Goal: Task Accomplishment & Management: Use online tool/utility

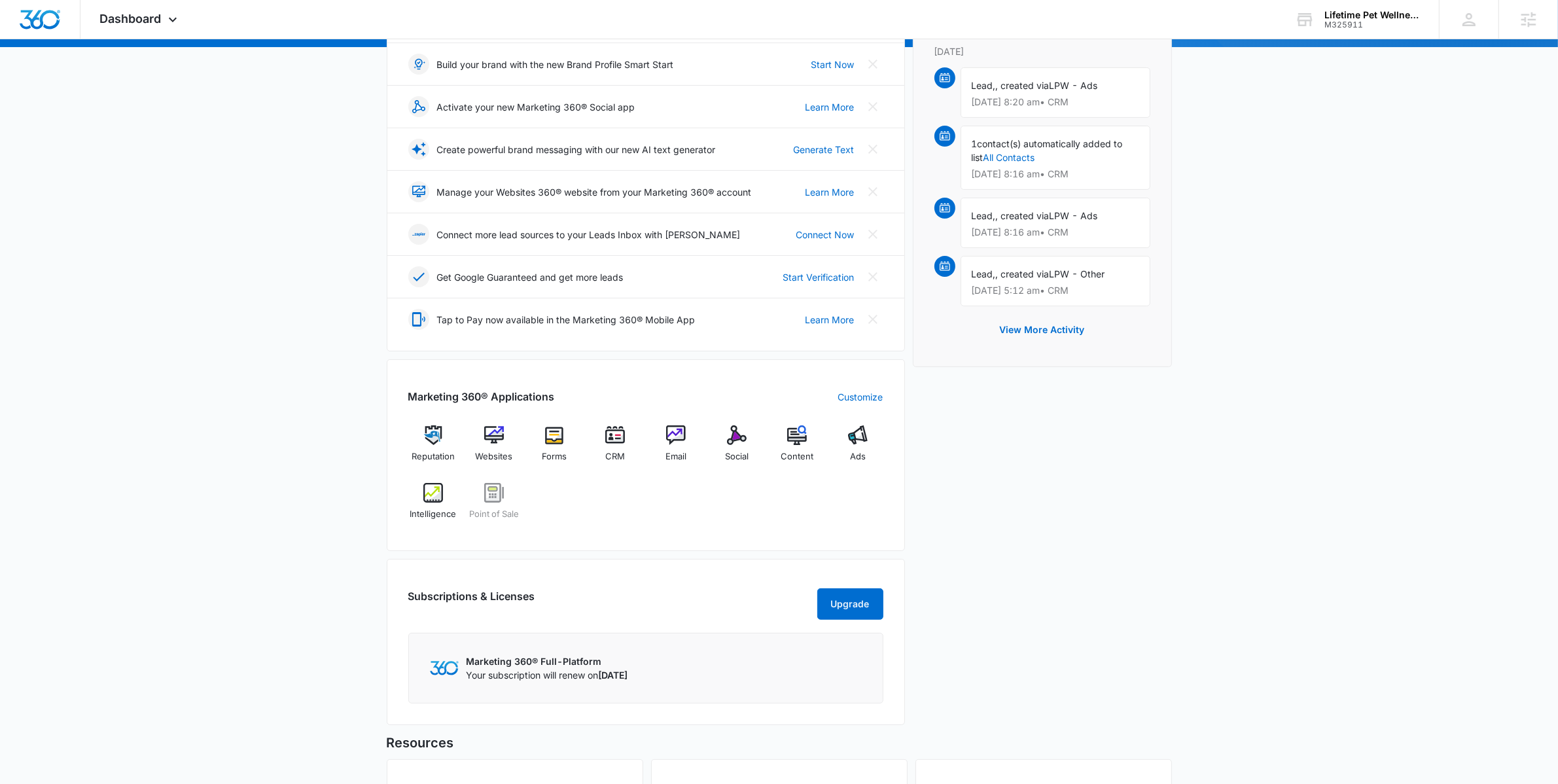
scroll to position [277, 0]
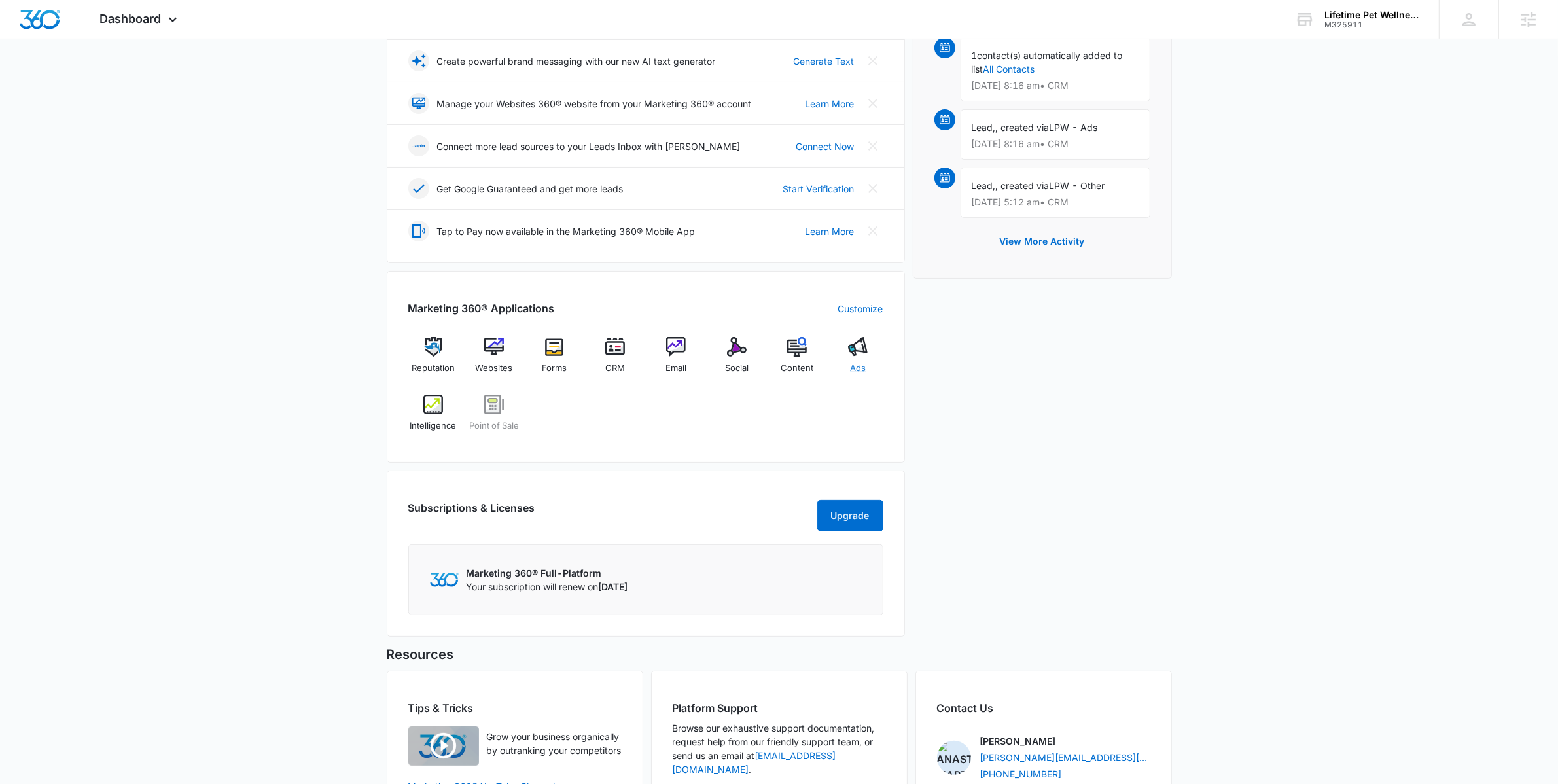
click at [855, 361] on div "Ads" at bounding box center [858, 361] width 50 height 47
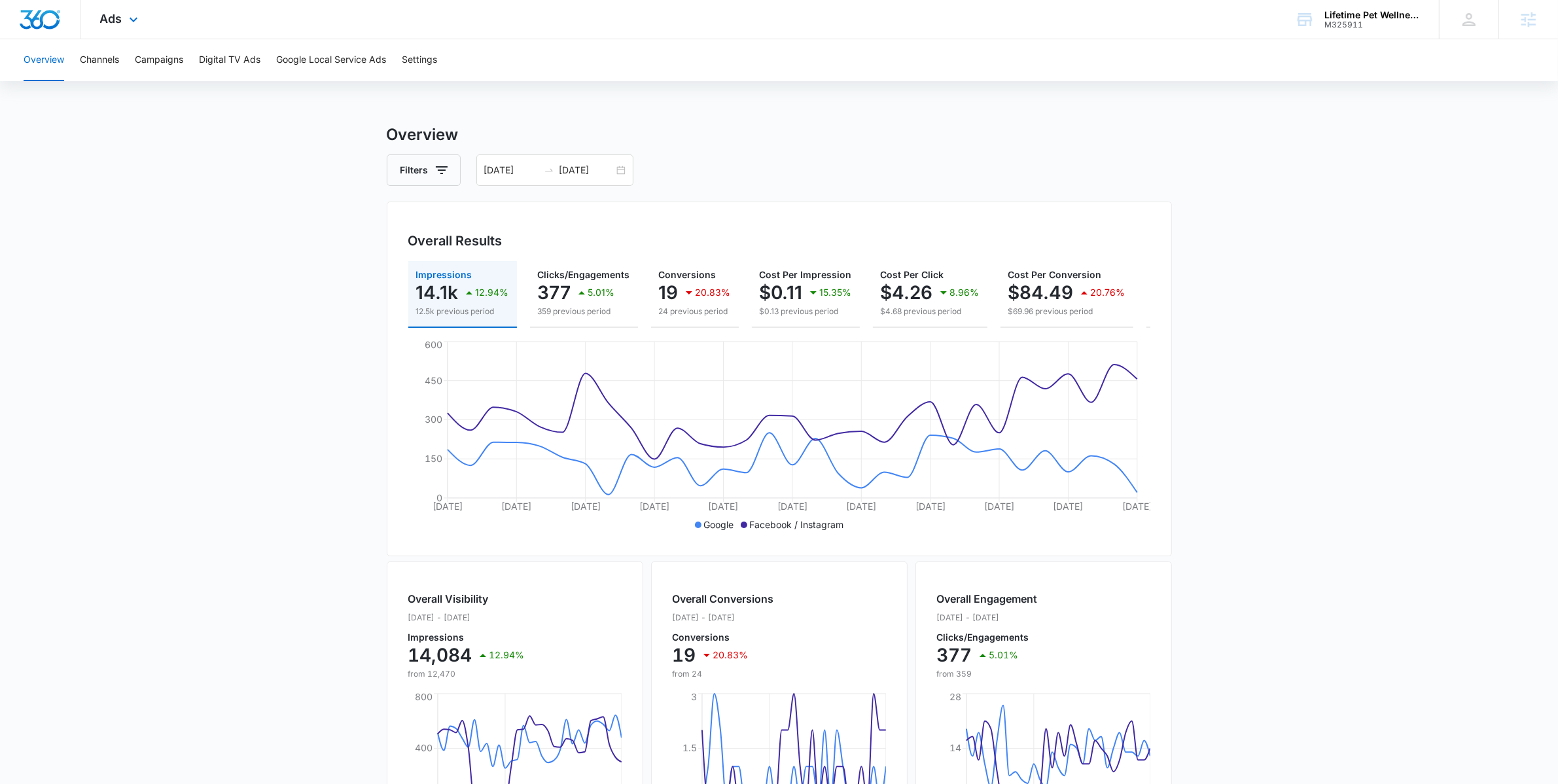
click at [94, 17] on div "Ads Apps Reputation Websites Forms CRM Email Social POS Content Ads Intelligenc…" at bounding box center [120, 19] width 80 height 39
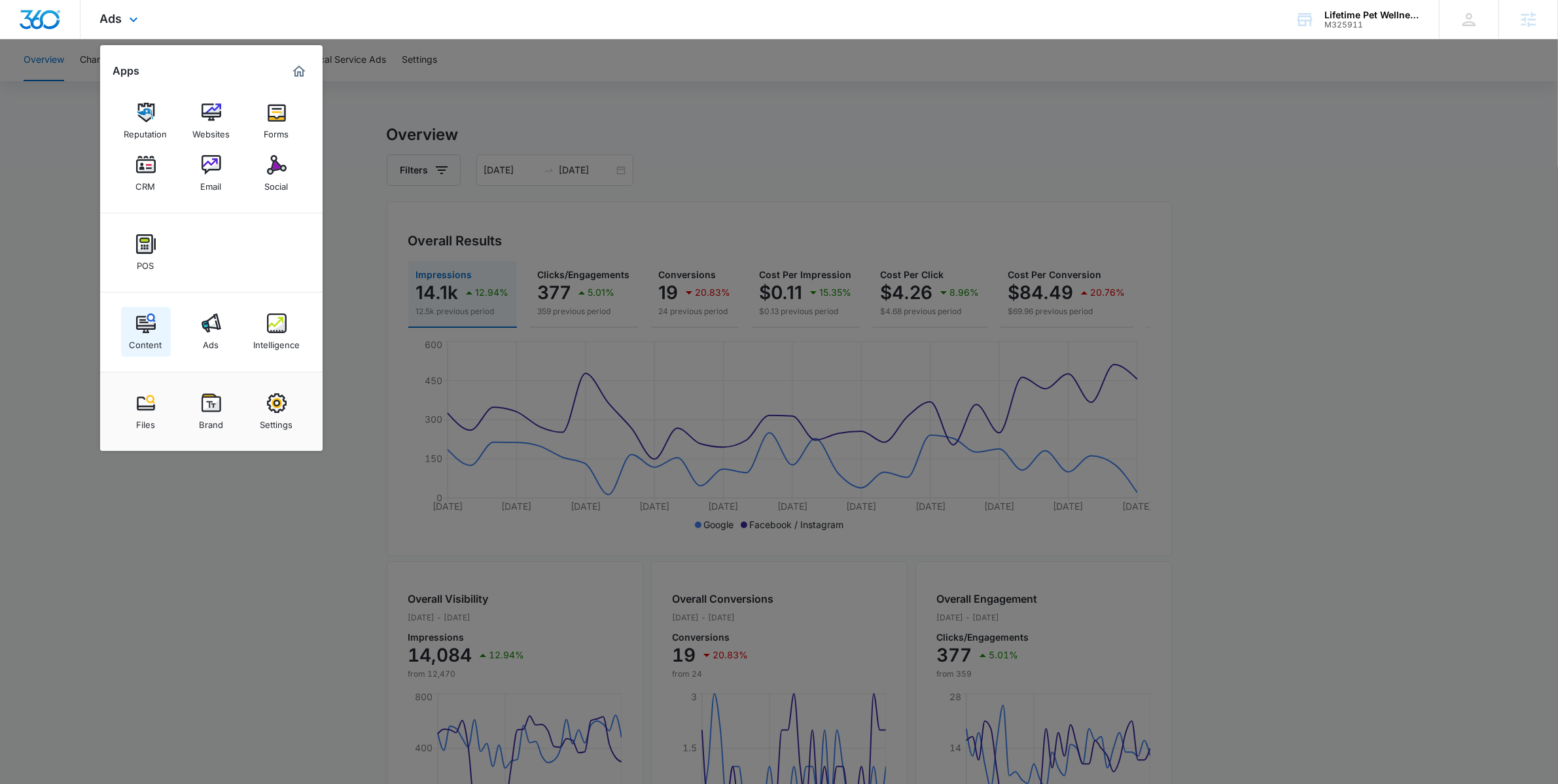
click at [141, 330] on img at bounding box center [145, 323] width 19 height 19
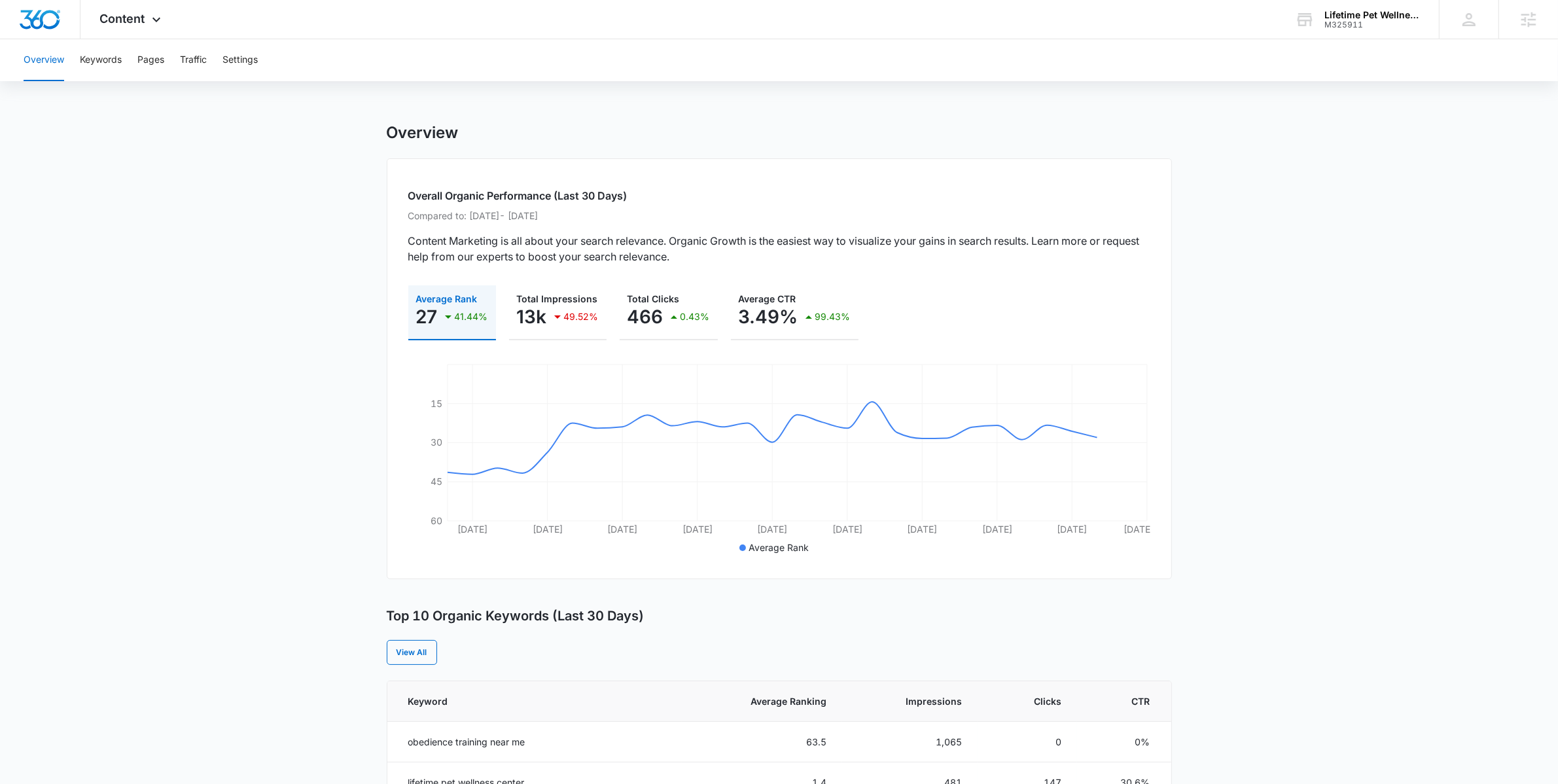
click at [286, 287] on main "Overview Overall Organic Performance (Last 30 Days) Compared to: Aug 10, 2025 -…" at bounding box center [779, 757] width 1558 height 1268
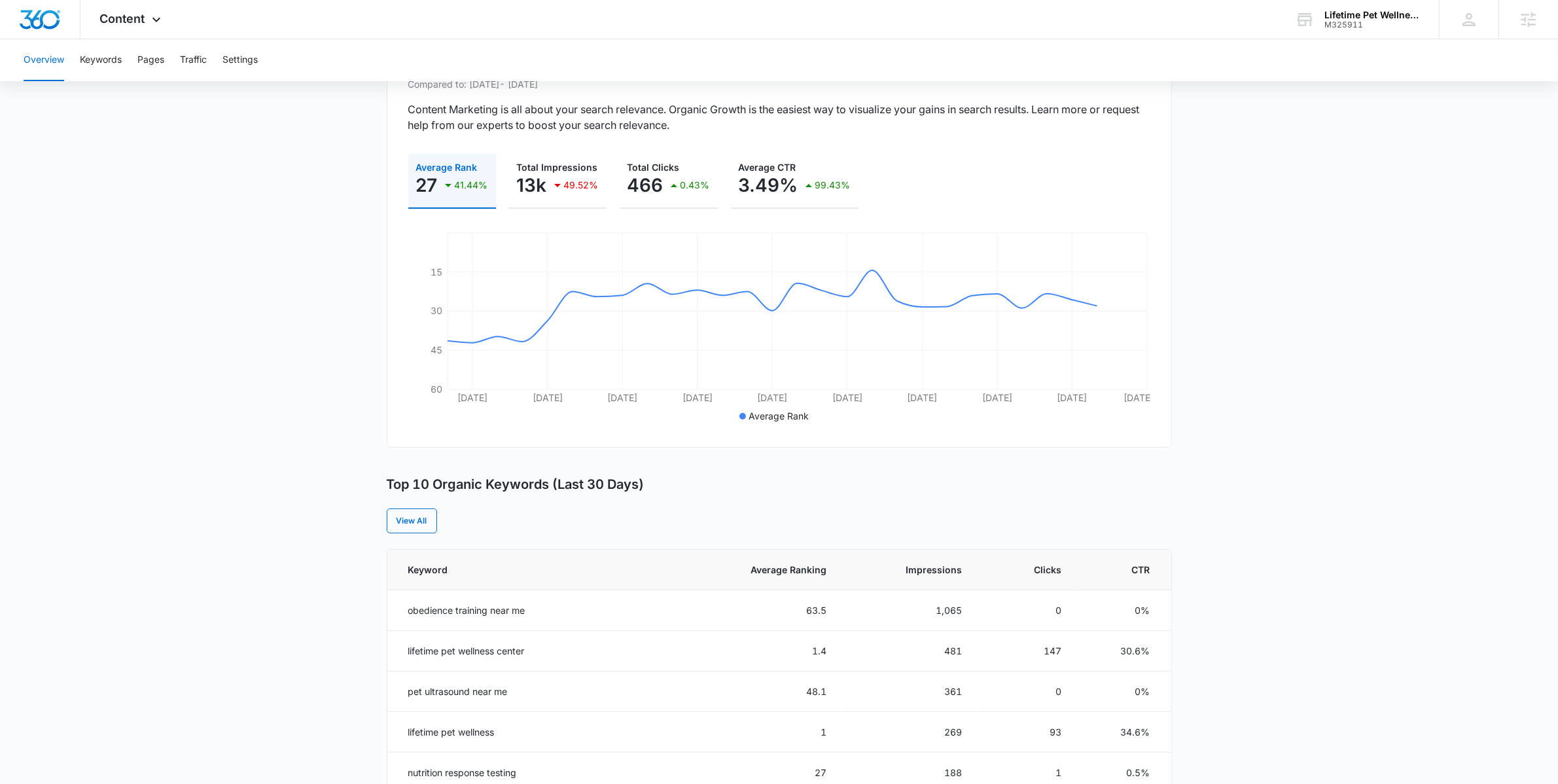
scroll to position [311, 0]
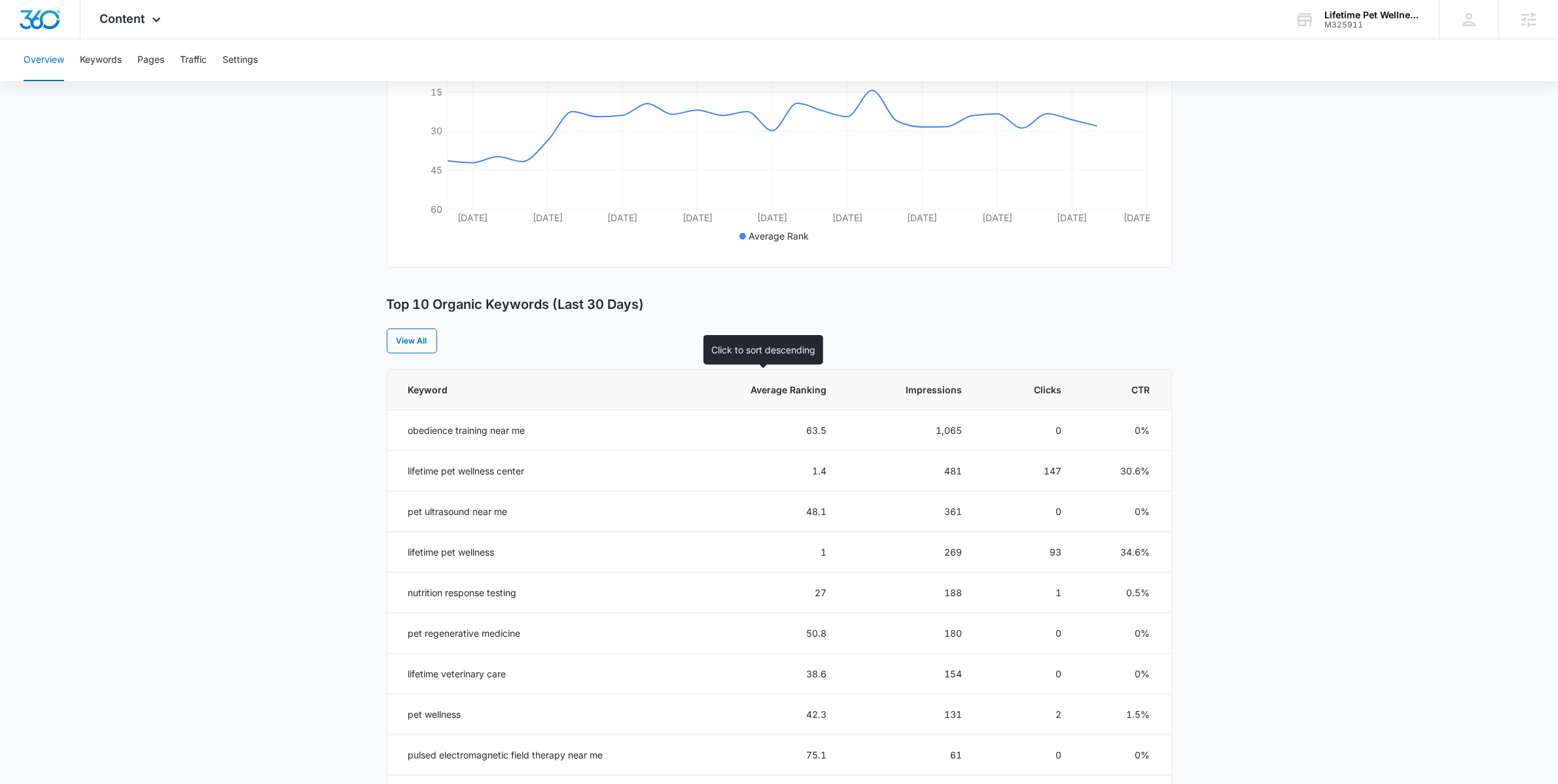
click at [797, 399] on th "Average Ranking" at bounding box center [762, 389] width 160 height 41
click at [271, 313] on main "Overview Overall Organic Performance (Last 30 Days) Compared to: Aug 10, 2025 -…" at bounding box center [779, 442] width 1558 height 1268
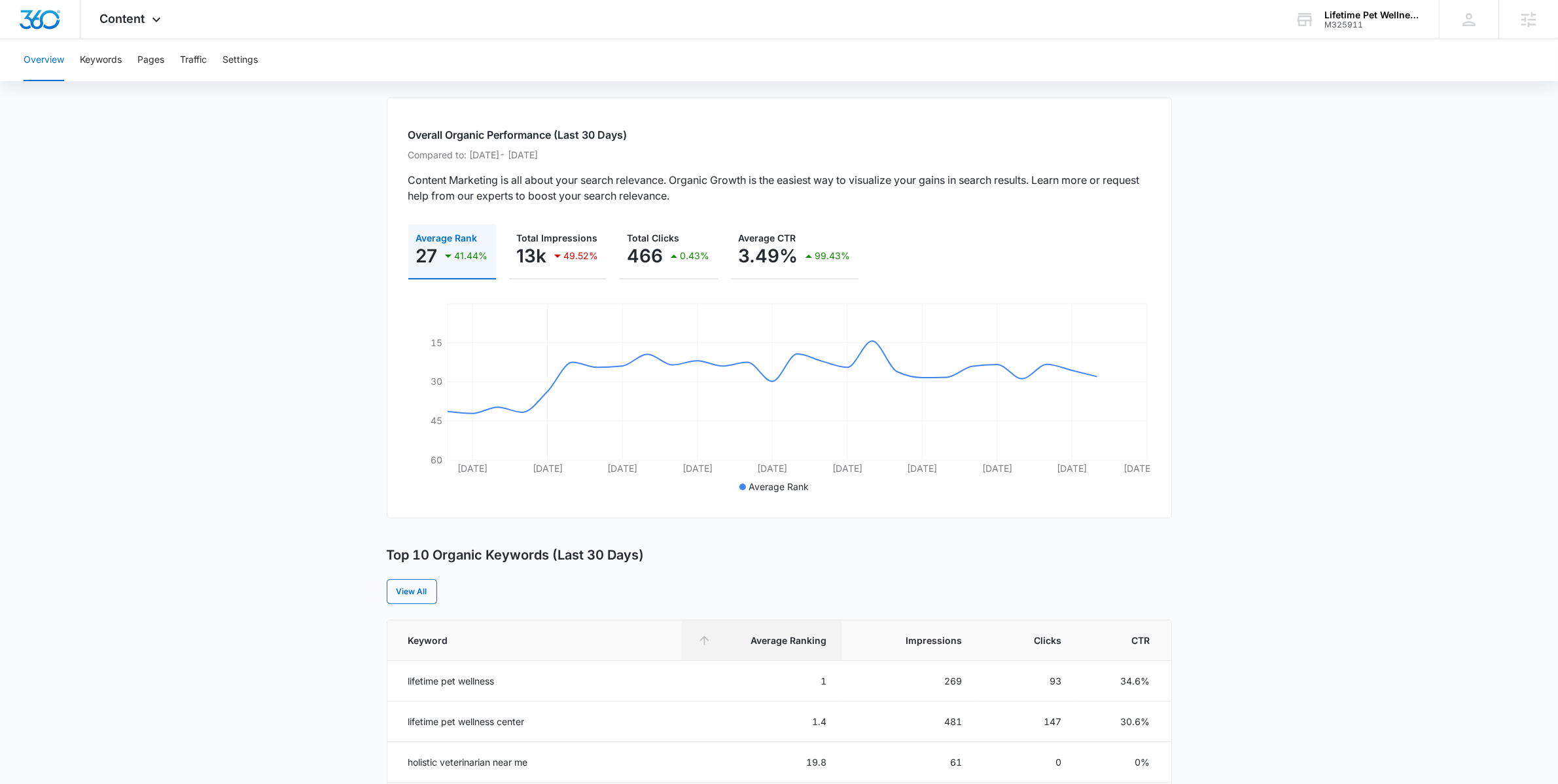
scroll to position [59, 0]
click at [245, 231] on main "Overview Overall Organic Performance (Last 30 Days) Compared to: Aug 10, 2025 -…" at bounding box center [779, 698] width 1558 height 1268
click at [131, 20] on span "Content" at bounding box center [122, 18] width 45 height 14
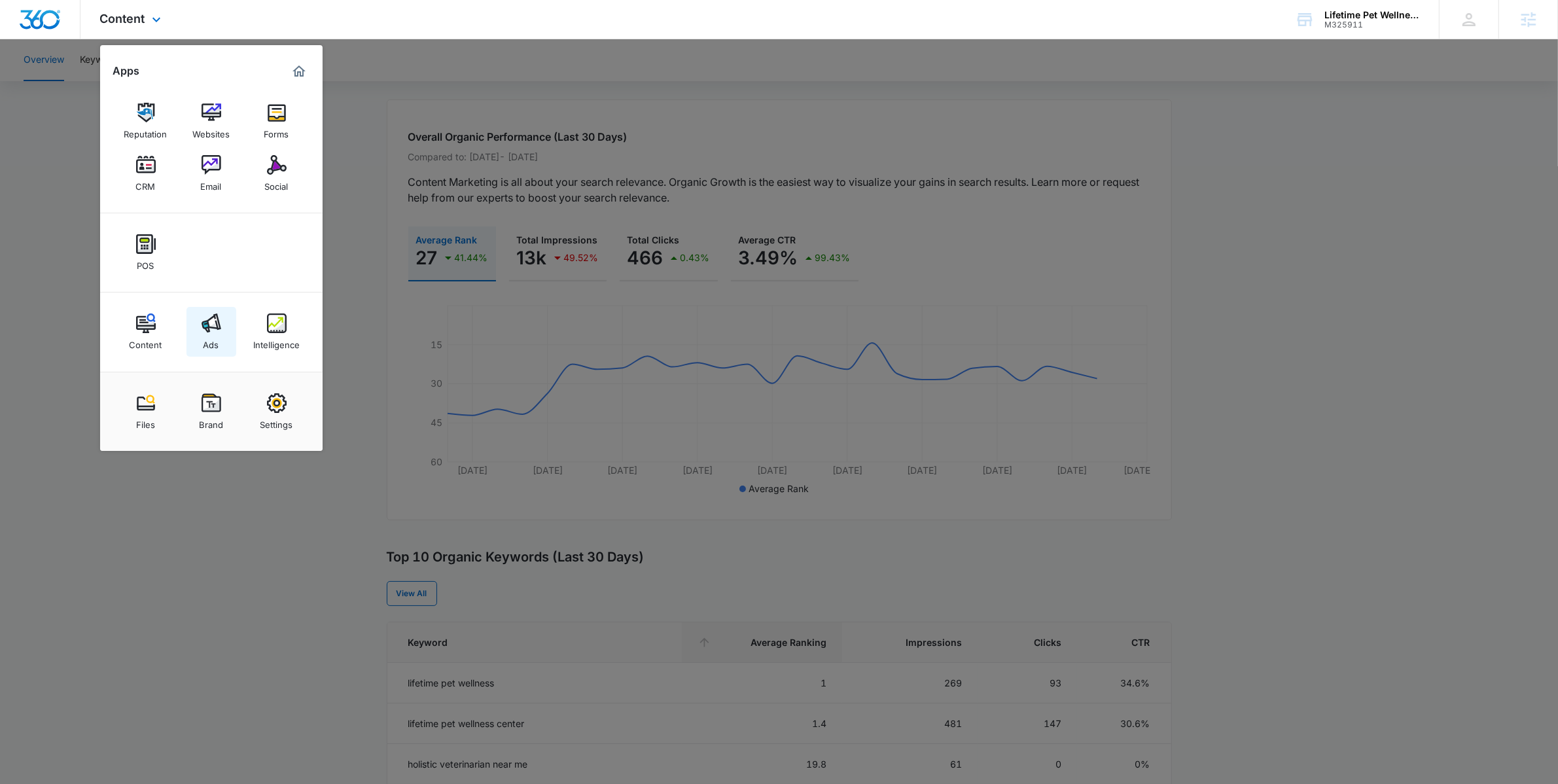
click at [205, 334] on div "Ads" at bounding box center [211, 342] width 16 height 17
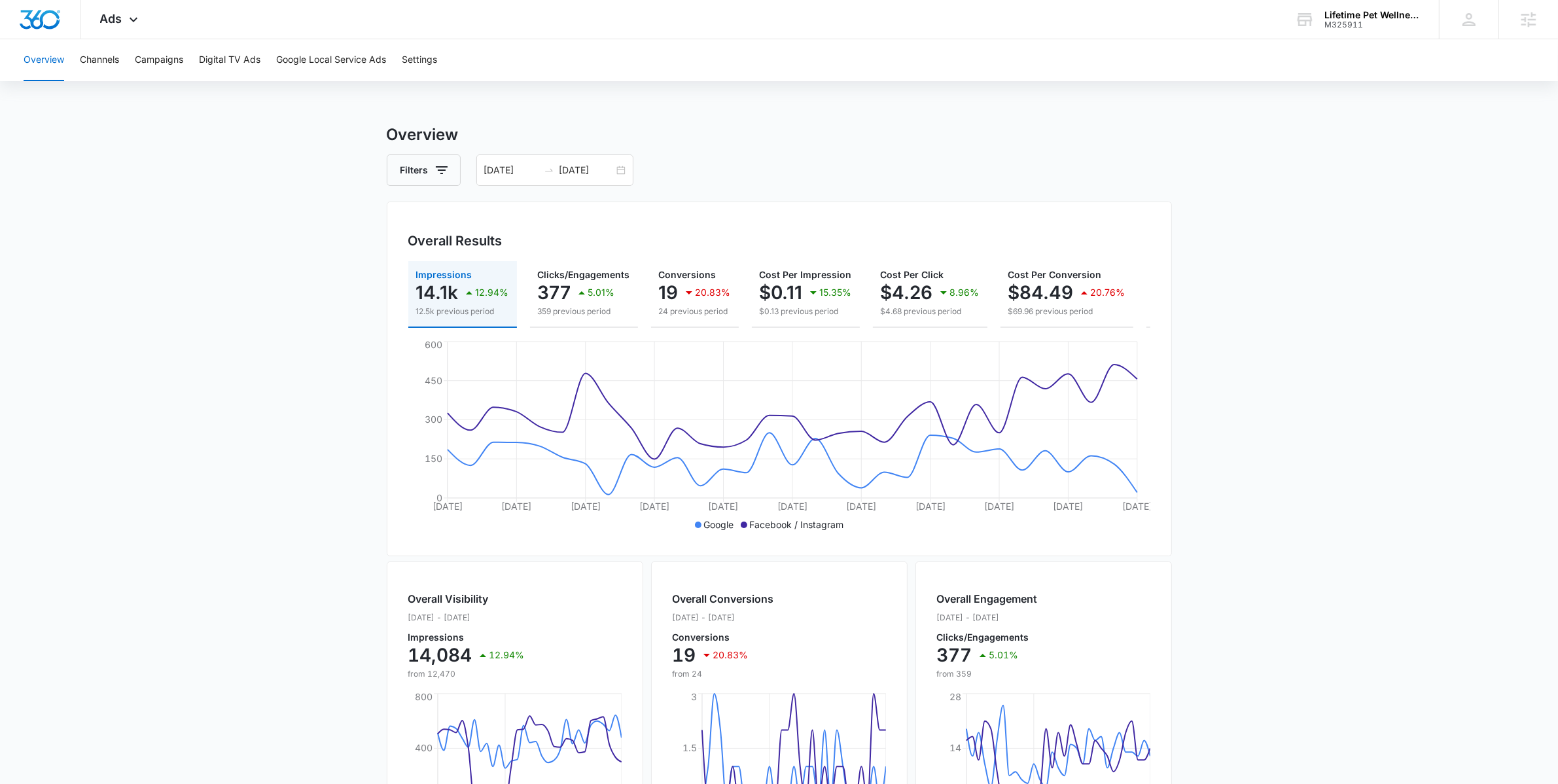
click at [833, 186] on div "Overview Filters 09/08/2025 10/08/2025 Overall Results Impressions 14.1k 12.94%…" at bounding box center [779, 593] width 785 height 939
click at [1082, 160] on div "Filters 09/08/2025 10/08/2025" at bounding box center [779, 170] width 785 height 32
click at [140, 29] on div "Ads Apps Reputation Websites Forms CRM Email Social POS Content Ads Intelligenc…" at bounding box center [120, 19] width 80 height 39
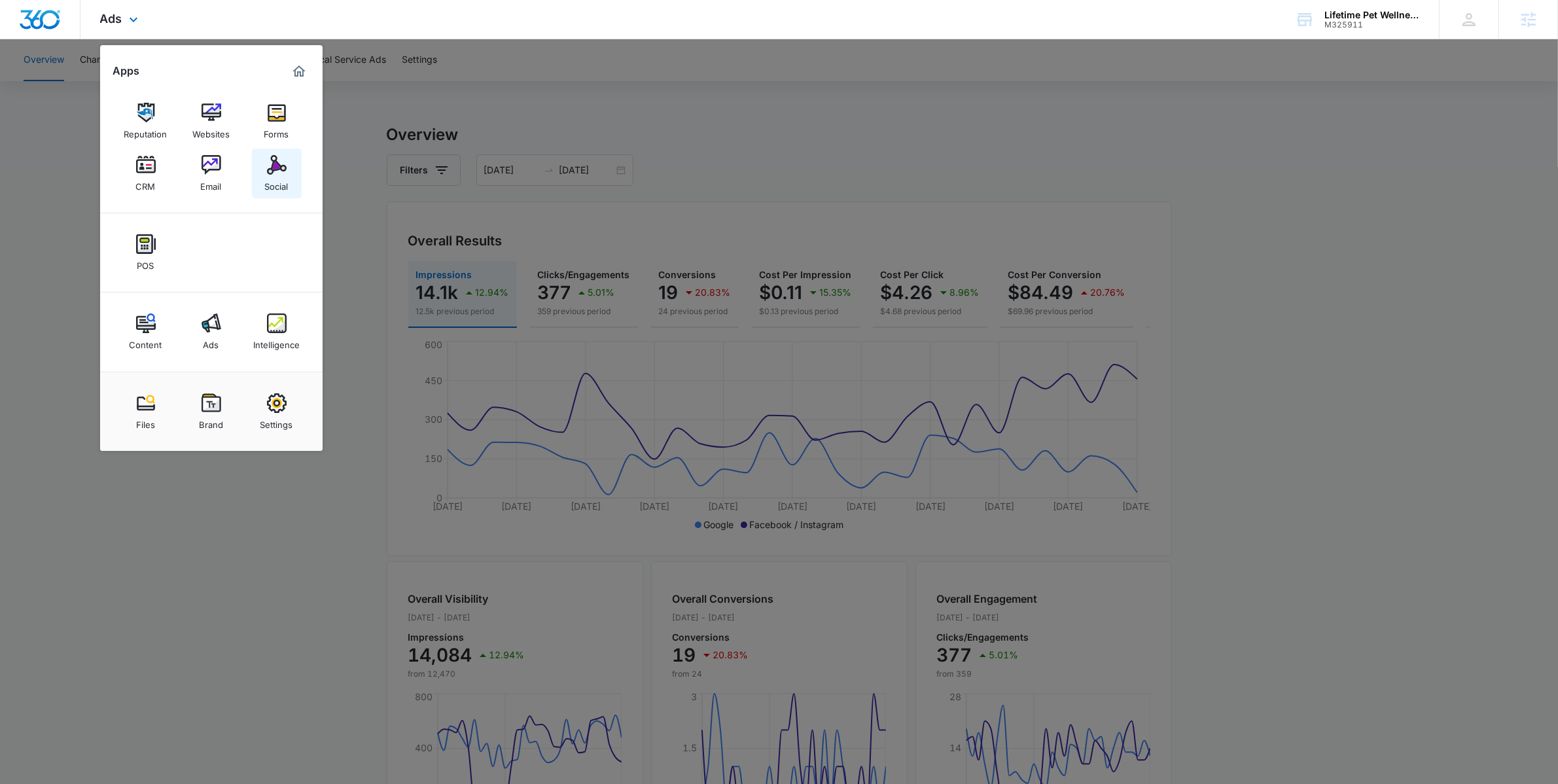
click at [266, 181] on div "Social" at bounding box center [276, 183] width 24 height 17
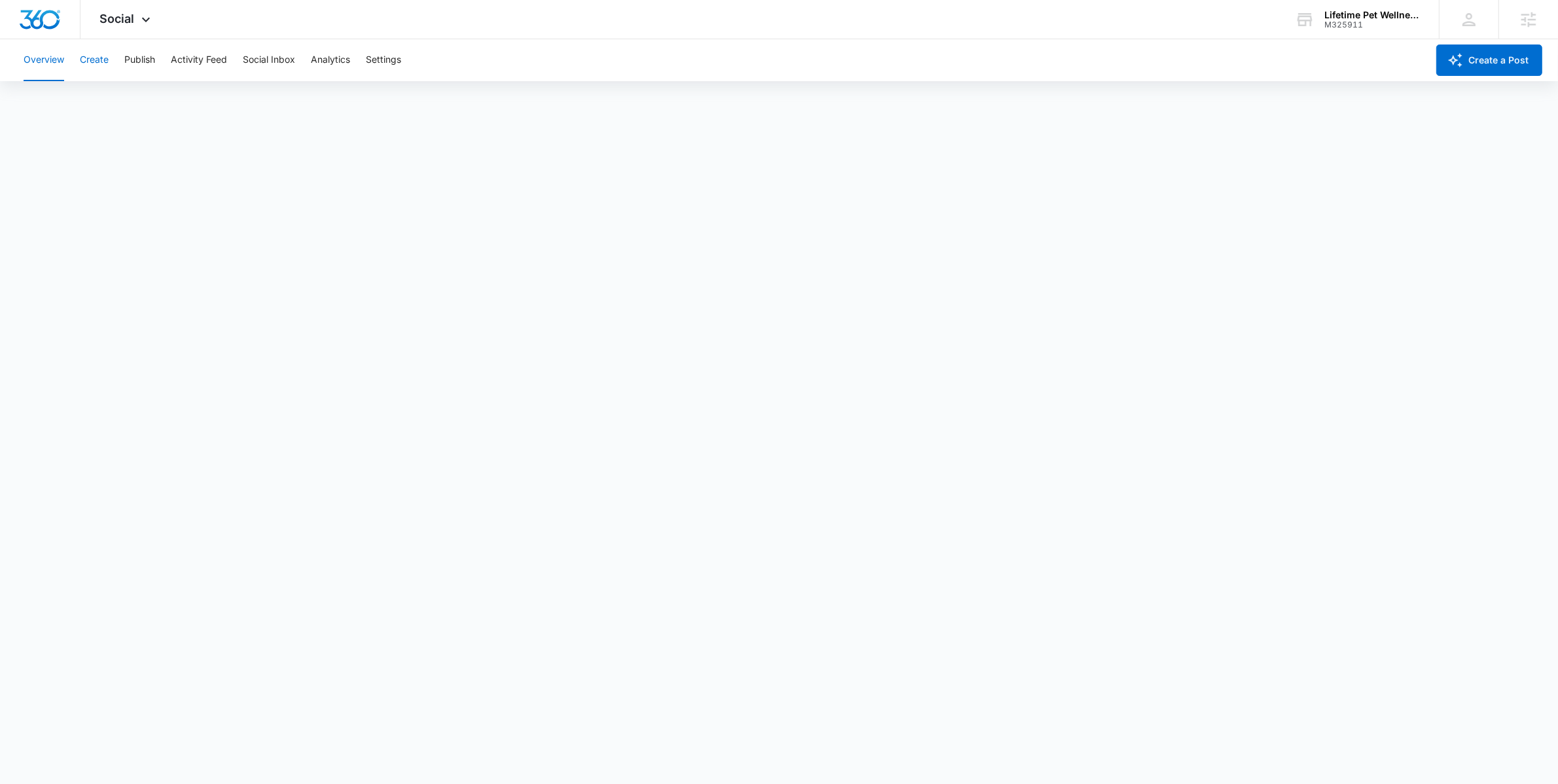
click at [102, 67] on button "Create" at bounding box center [94, 60] width 29 height 42
click at [143, 68] on button "Publish" at bounding box center [140, 60] width 31 height 42
click at [394, 62] on button "Settings" at bounding box center [383, 60] width 35 height 42
click at [79, 62] on button "Create" at bounding box center [94, 60] width 29 height 42
click at [140, 69] on button "Publish" at bounding box center [140, 60] width 31 height 42
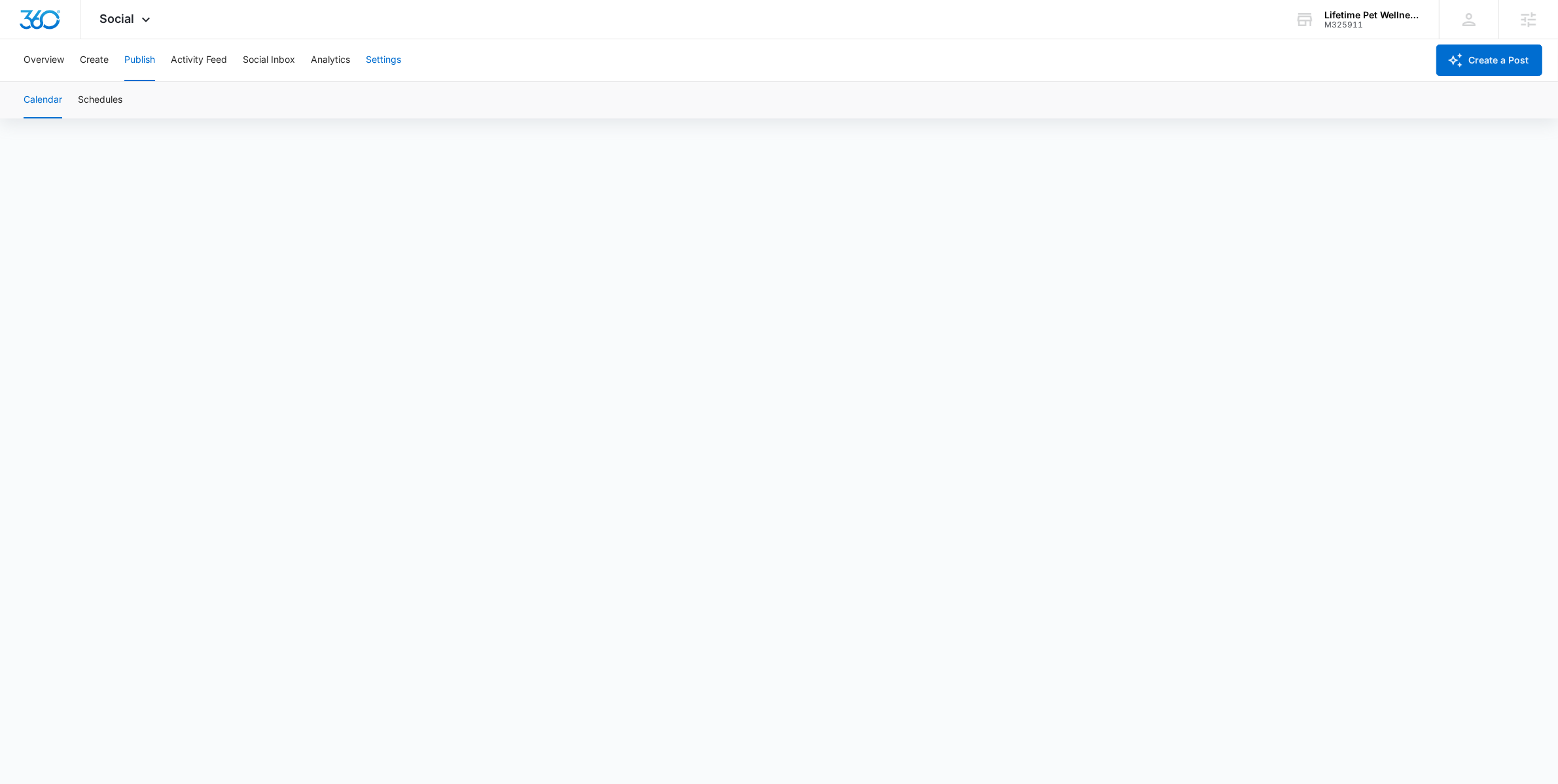
click at [378, 59] on button "Settings" at bounding box center [383, 60] width 35 height 42
click at [51, 67] on button "Overview" at bounding box center [44, 60] width 41 height 42
click at [82, 61] on button "Create" at bounding box center [94, 60] width 29 height 42
click at [127, 58] on button "Publish" at bounding box center [140, 60] width 31 height 42
